Goal: Task Accomplishment & Management: Manage account settings

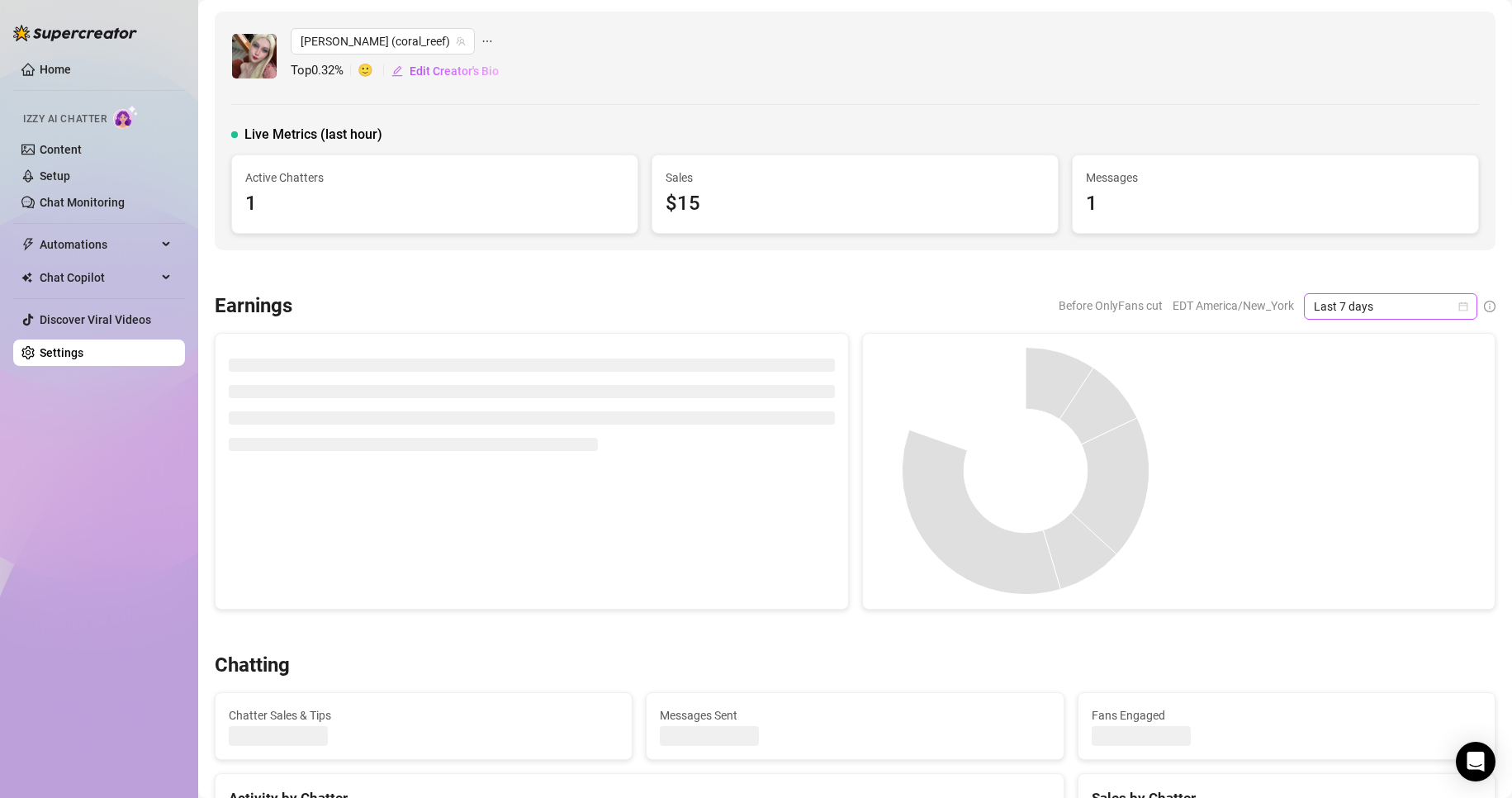
click at [1458, 309] on icon "calendar" at bounding box center [1462, 306] width 10 height 10
click at [1343, 446] on div "Custom date" at bounding box center [1376, 445] width 147 height 18
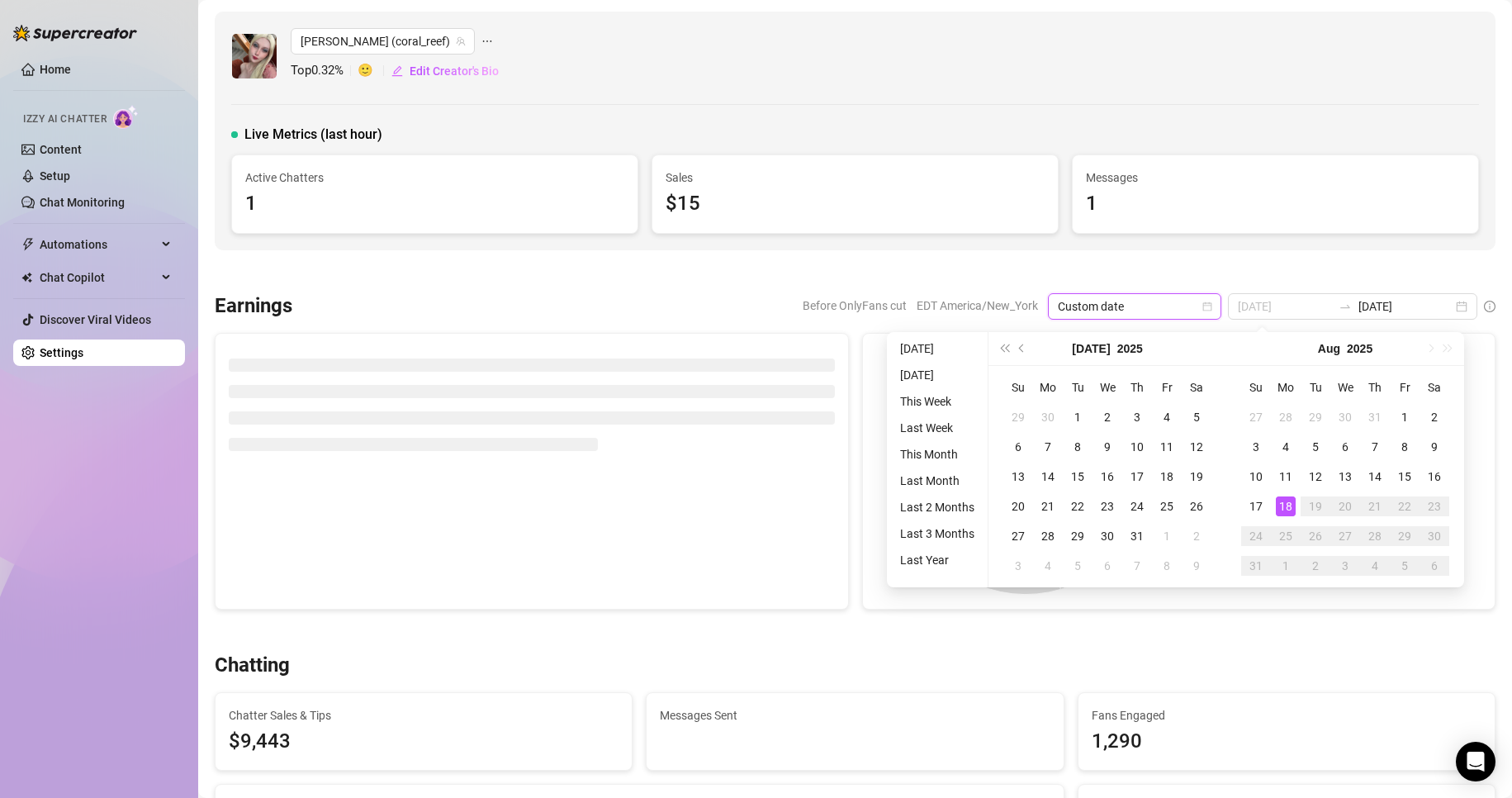
type input "[DATE]"
click at [1283, 510] on div "18" at bounding box center [1285, 506] width 20 height 20
click at [1283, 510] on div at bounding box center [1330, 470] width 303 height 248
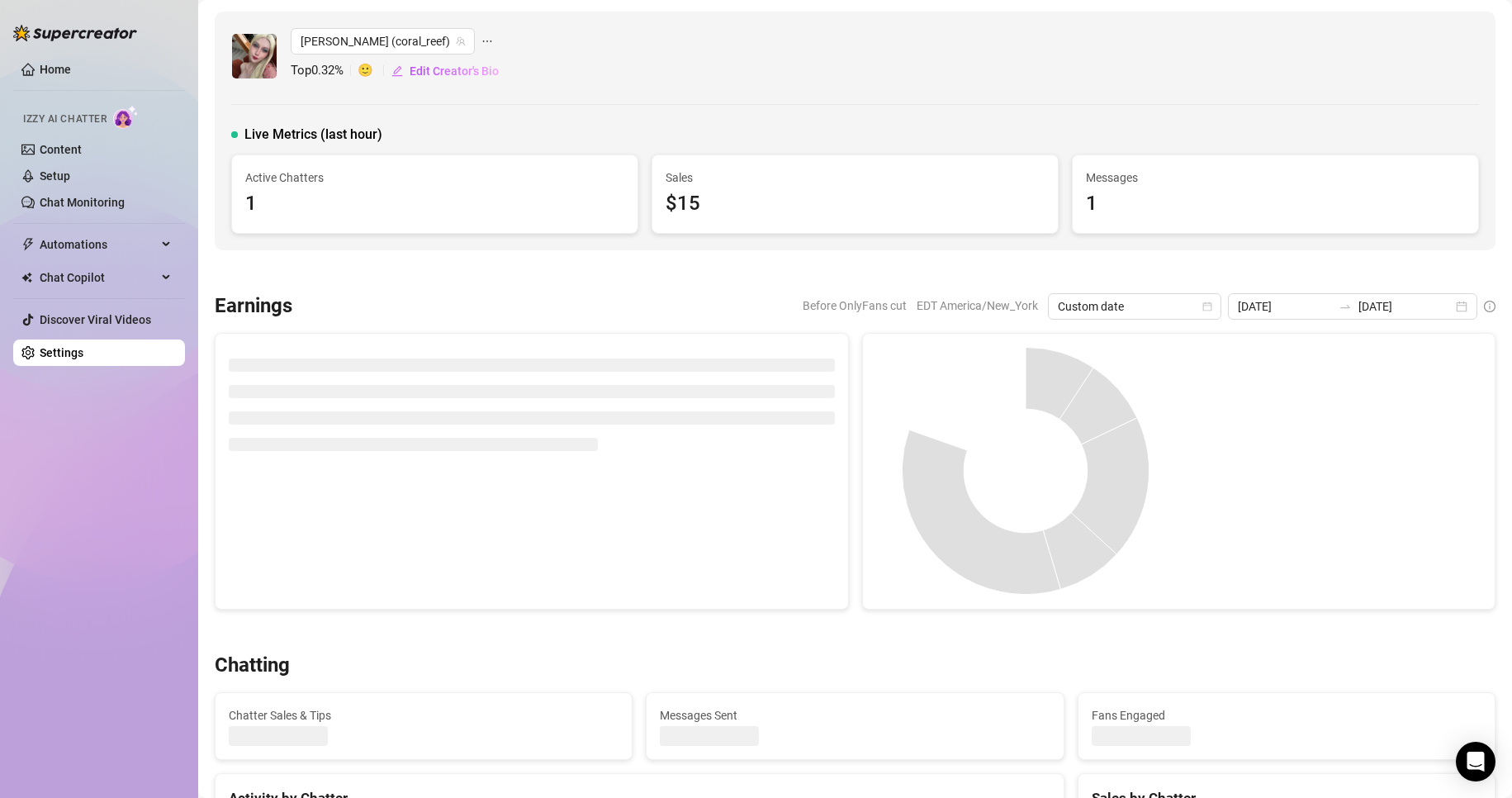
type input "[DATE]"
click at [1030, 116] on div "[PERSON_NAME] (coral_reef) Top 0.32 % 🙂 Edit Creator's Bio Live Metrics (last h…" at bounding box center [854, 131] width 1281 height 239
